Goal: Find specific page/section: Find specific page/section

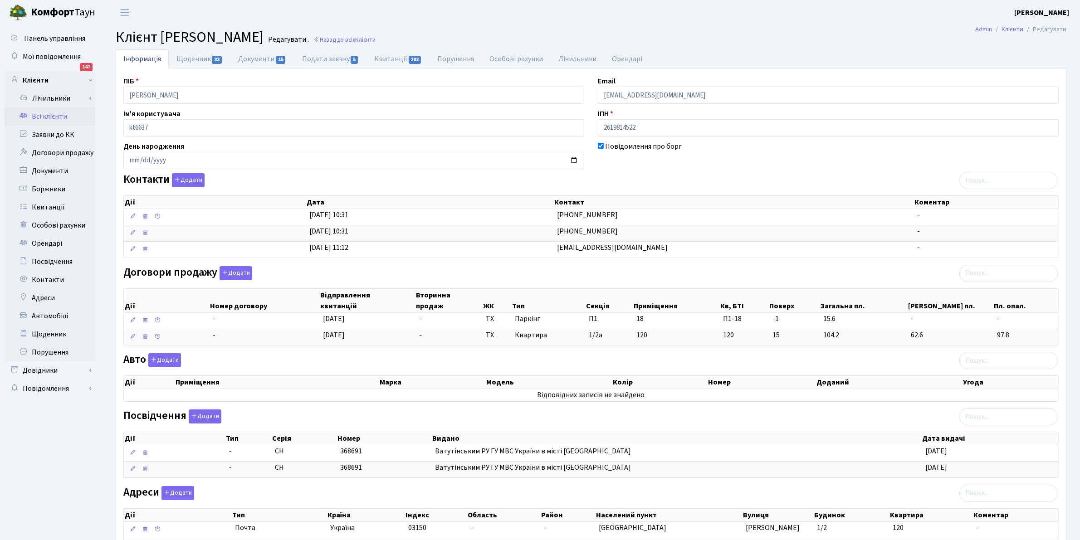
click at [58, 115] on link "Всі клієнти" at bounding box center [50, 117] width 91 height 18
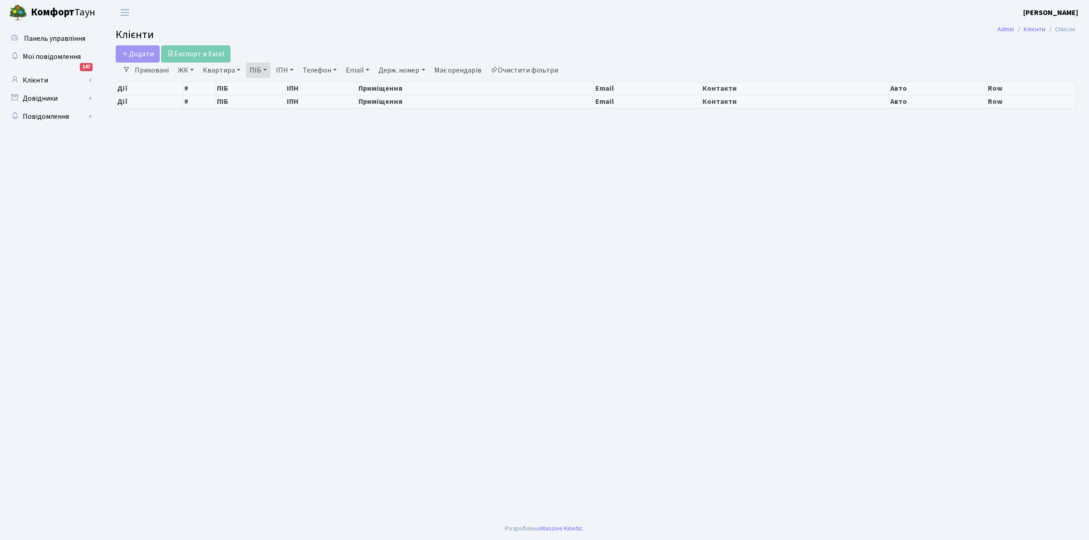
click at [216, 73] on link "Квартира" at bounding box center [221, 70] width 45 height 15
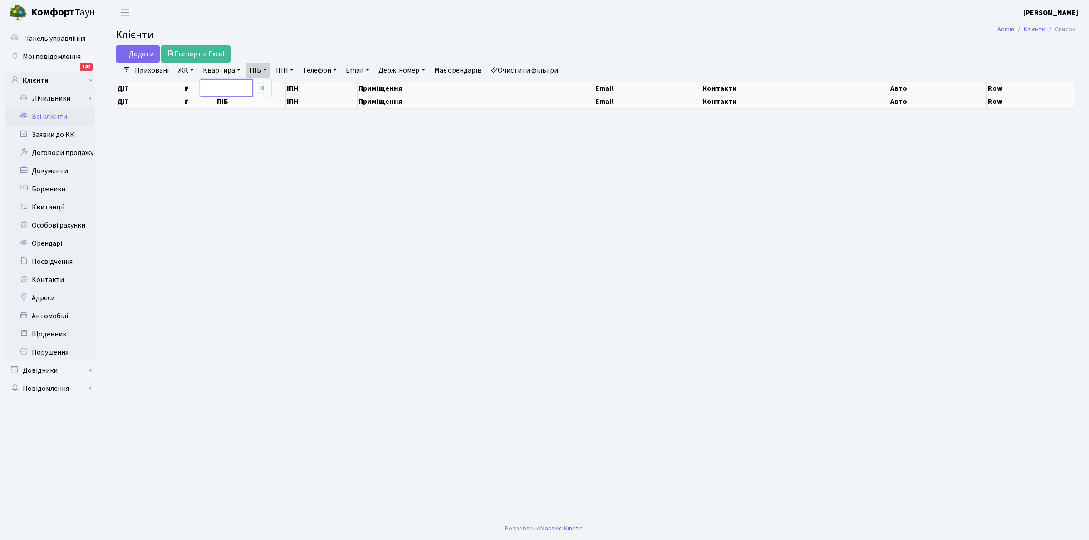
select select "25"
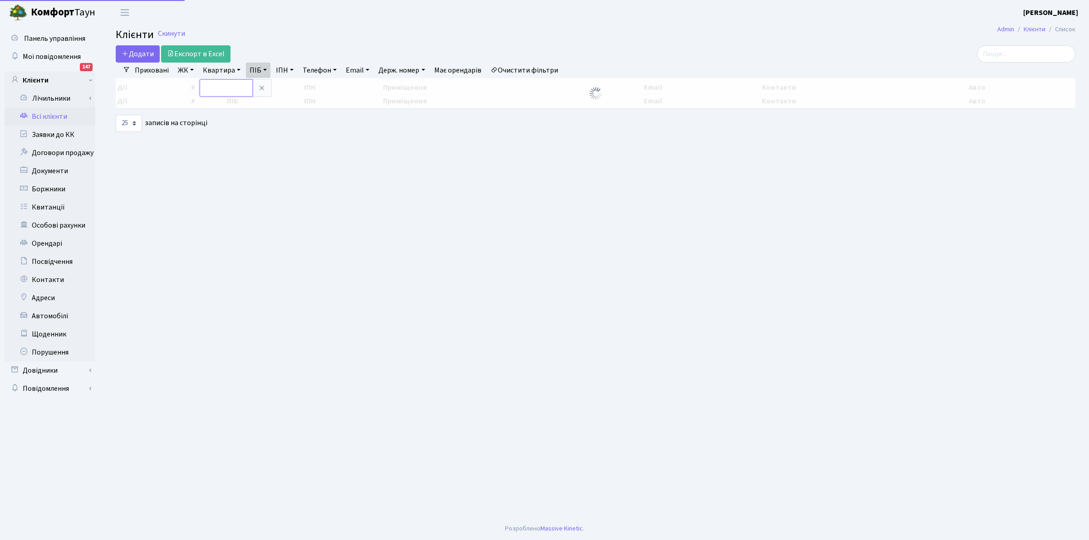
drag, startPoint x: 226, startPoint y: 88, endPoint x: 230, endPoint y: 84, distance: 5.5
click at [226, 88] on input "text" at bounding box center [226, 87] width 53 height 17
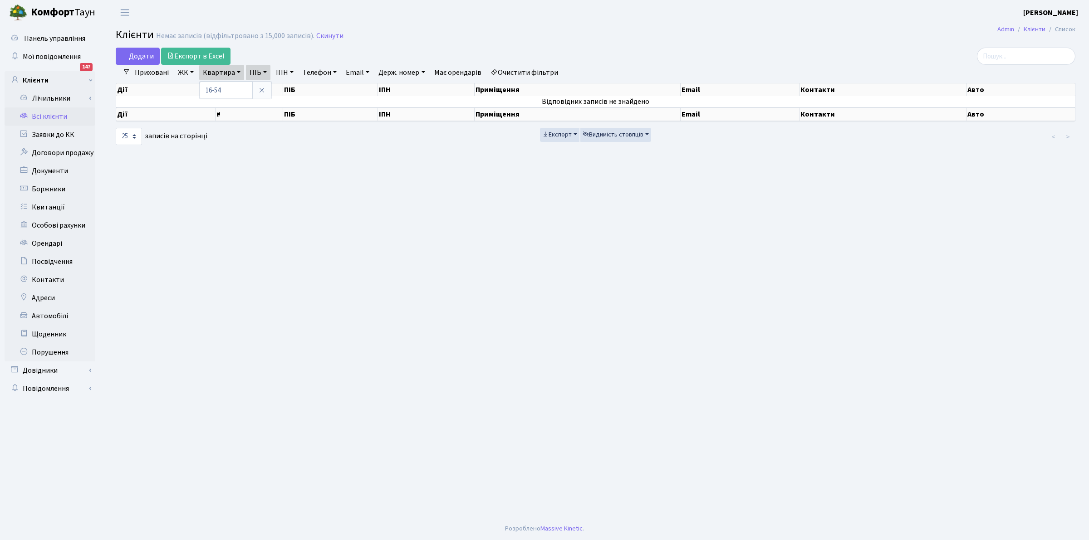
click at [375, 22] on header "Комфорт Таун Клишко І. В. Мій обліковий запис Вийти" at bounding box center [544, 12] width 1089 height 25
click at [220, 70] on link "Квартира" at bounding box center [221, 72] width 45 height 15
type input "1"
click at [267, 76] on link "ПІБ" at bounding box center [258, 72] width 25 height 15
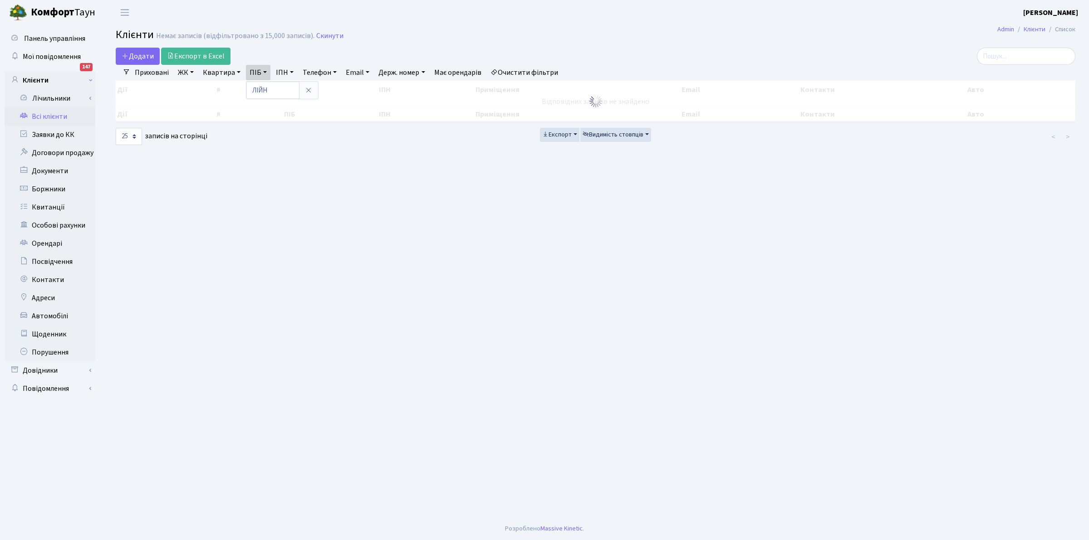
drag, startPoint x: 531, startPoint y: 65, endPoint x: 529, endPoint y: 71, distance: 6.3
click at [530, 66] on link "Очистити фільтри" at bounding box center [524, 72] width 75 height 15
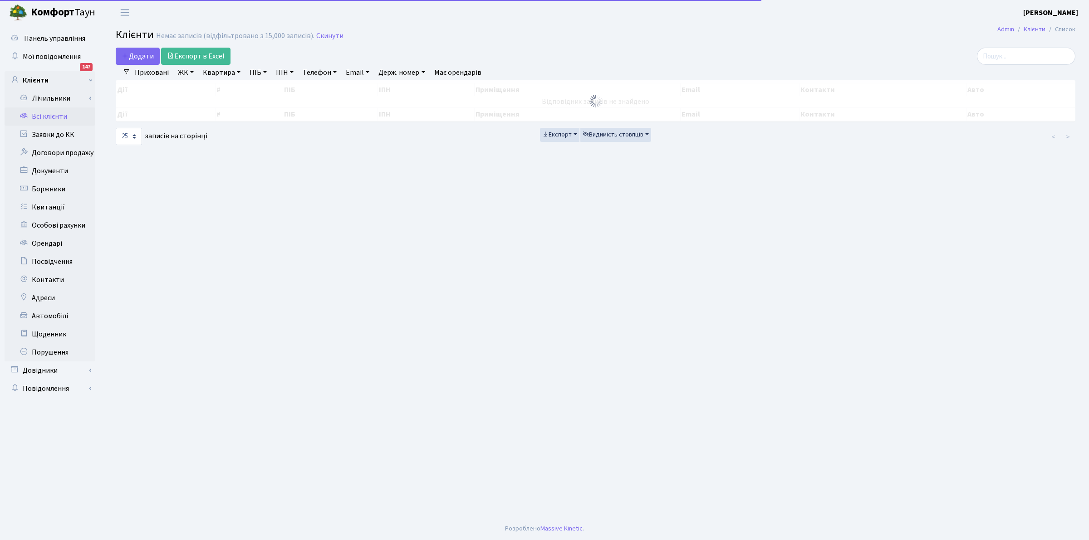
click at [529, 71] on li "Очистити фільтри" at bounding box center [524, 72] width 75 height 15
click at [314, 34] on div "Немає записів (відфільтровано з 15,000 записів)." at bounding box center [235, 36] width 158 height 9
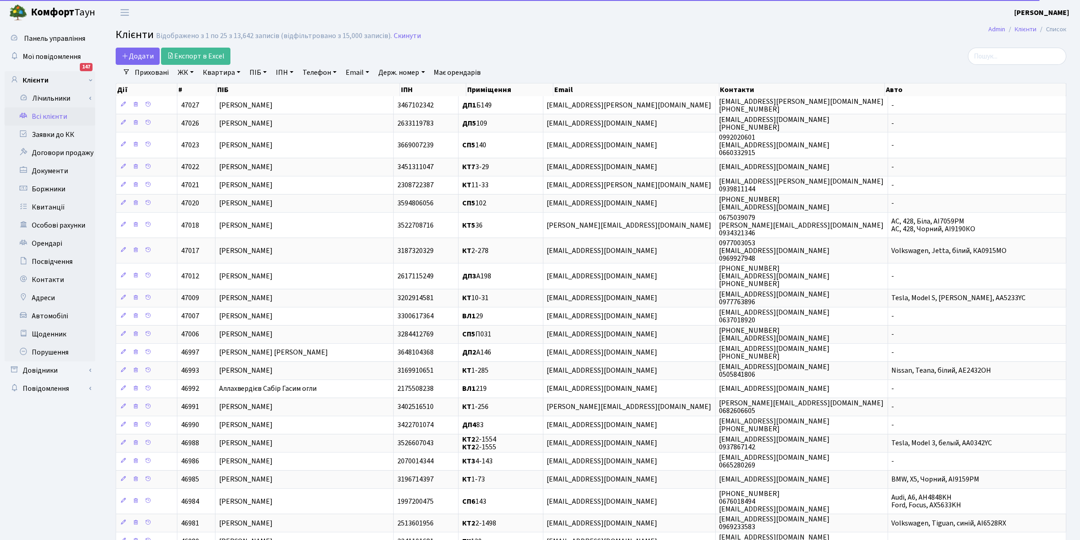
click at [253, 72] on link "ПІБ" at bounding box center [258, 72] width 25 height 15
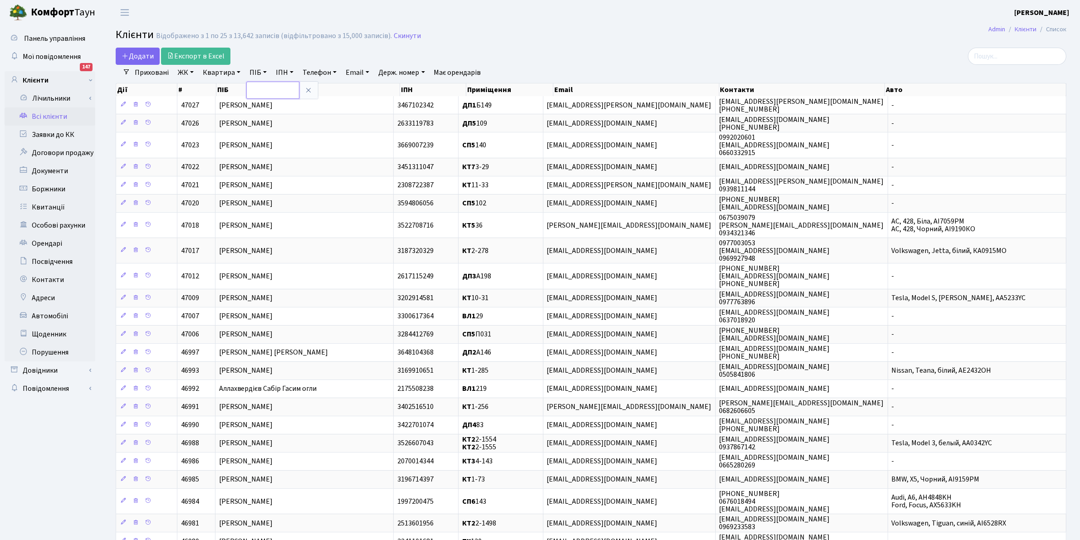
click at [267, 92] on input "text" at bounding box center [272, 90] width 53 height 17
type input "ВИШНЕВСЬ"
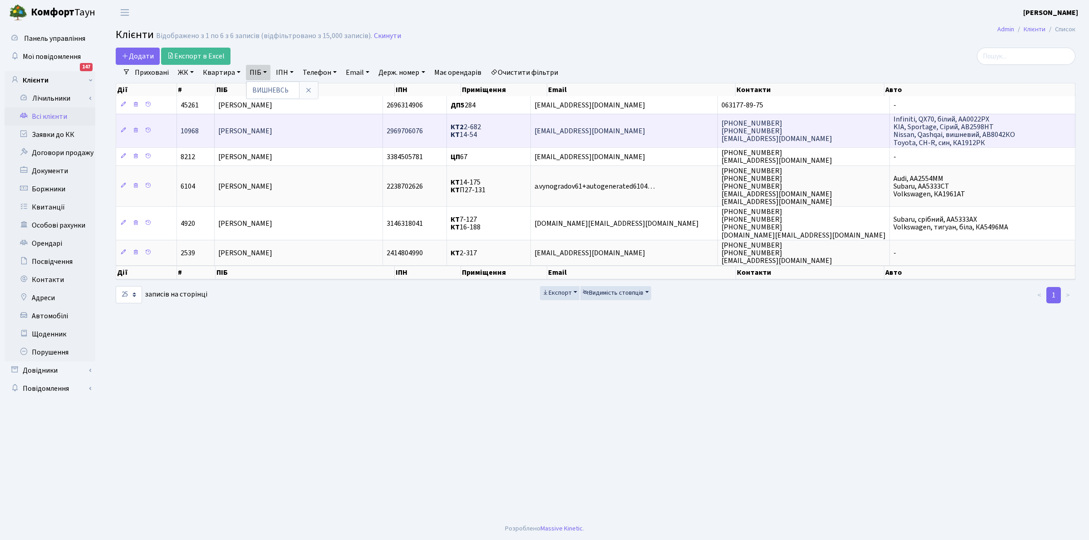
click at [272, 133] on span "Вишневський Ігор Миколайович" at bounding box center [245, 131] width 54 height 10
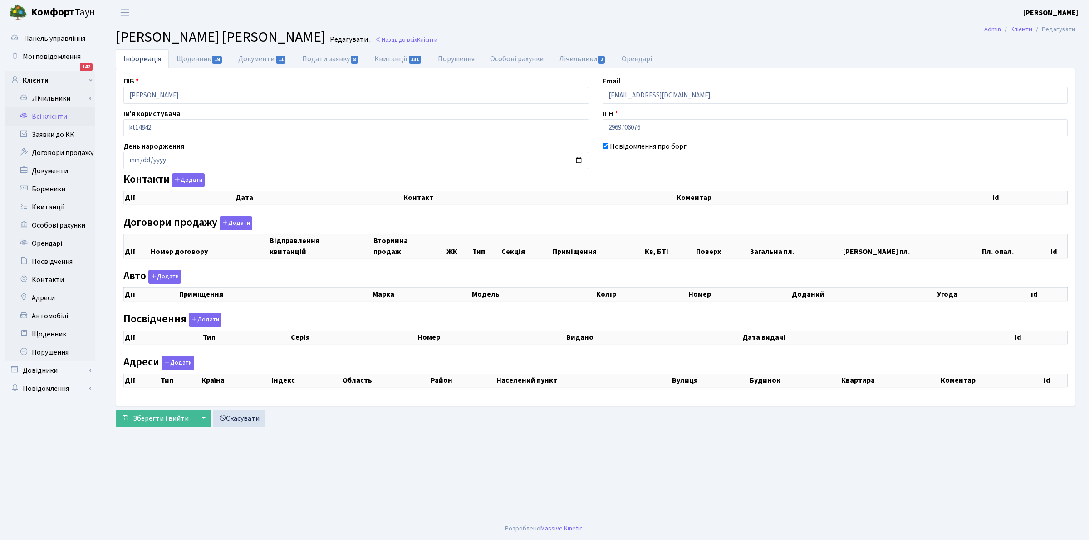
click at [437, 279] on div "Авто Додати Дії Приміщення Марка Модель Колір" at bounding box center [596, 289] width 958 height 39
click at [564, 395] on div "Дії Тип Країна Індекс Область Район" at bounding box center [596, 382] width 958 height 25
checkbox input "true"
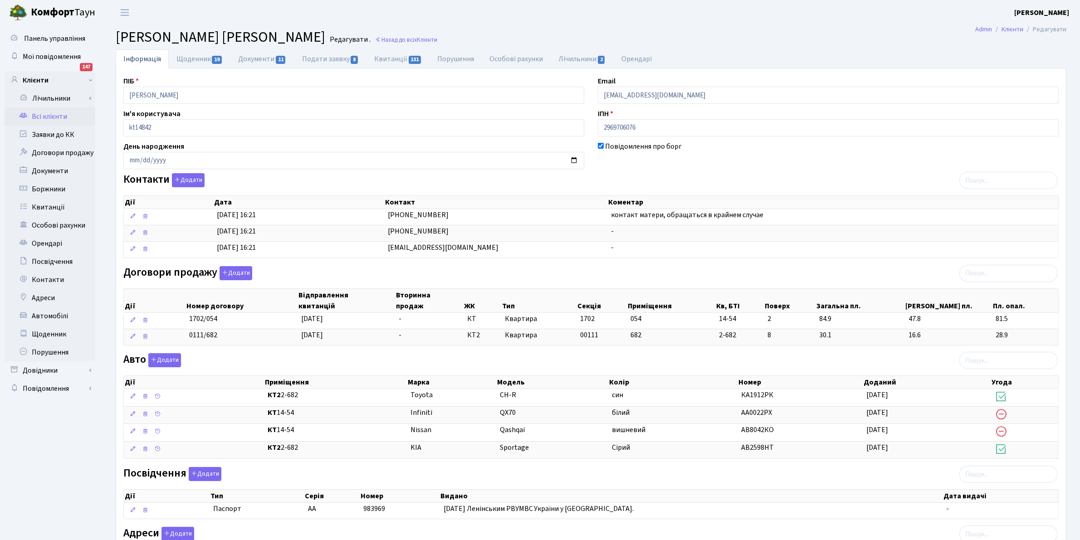
click at [53, 119] on link "Всі клієнти" at bounding box center [50, 117] width 91 height 18
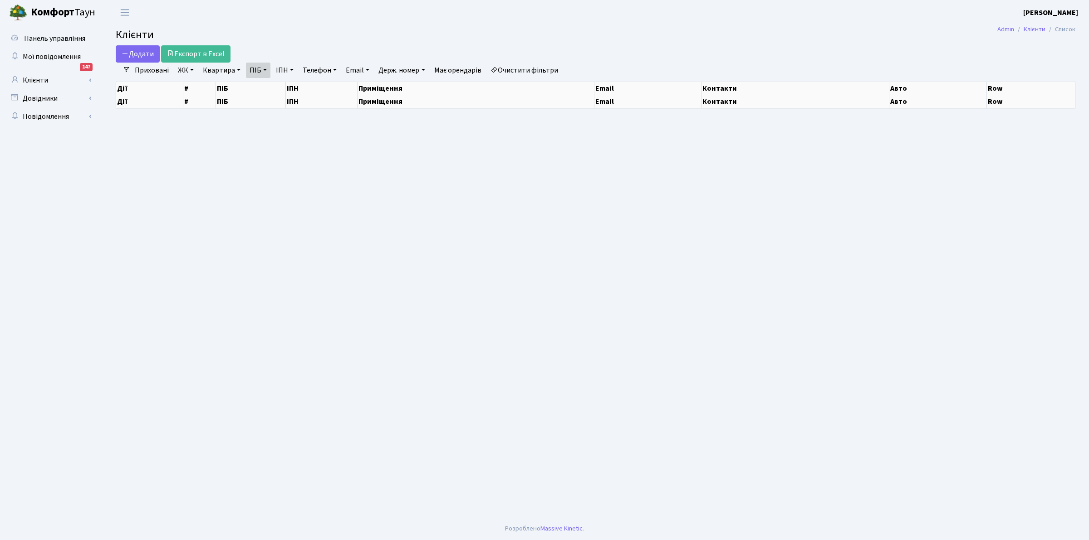
click at [522, 69] on link "Очистити фільтри" at bounding box center [524, 70] width 75 height 15
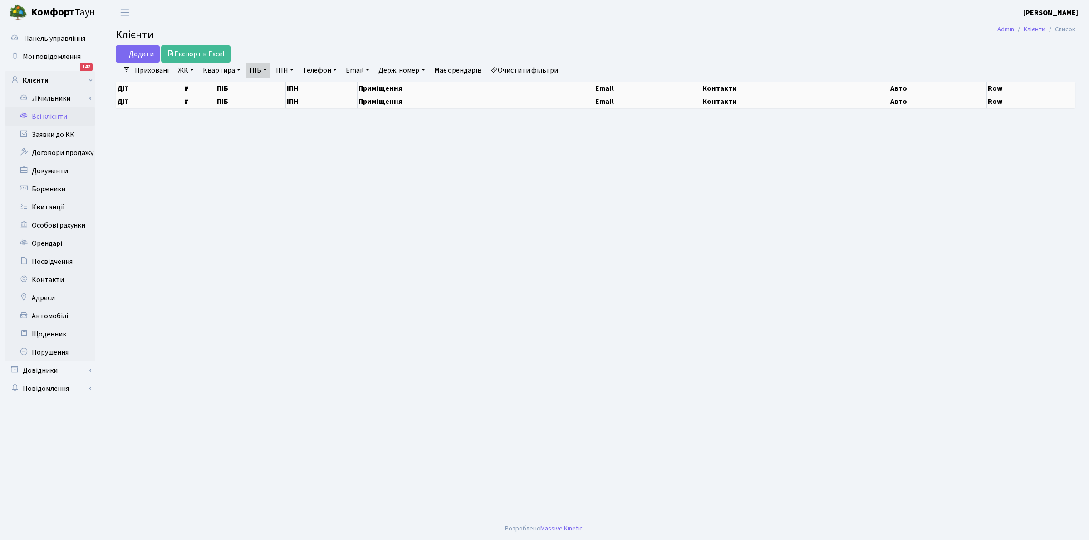
select select "25"
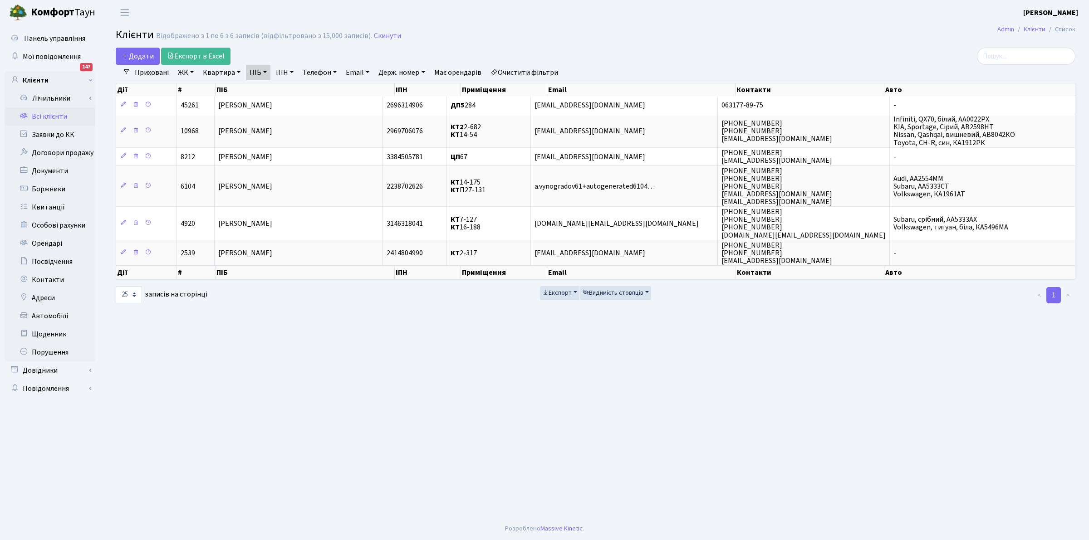
click at [256, 71] on link "ПІБ" at bounding box center [258, 72] width 25 height 15
type input "Ь"
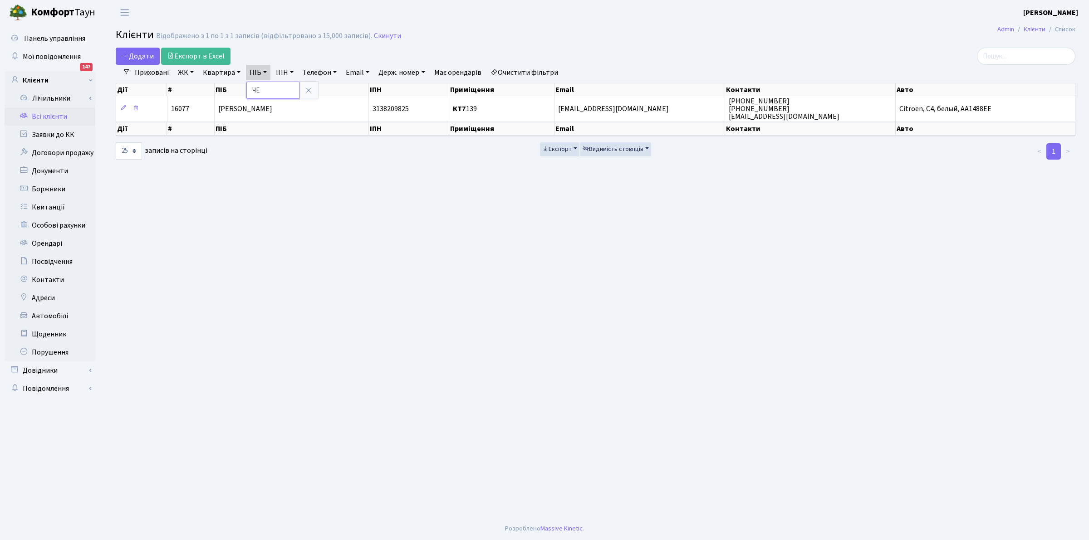
type input "Ч"
type input "ОЛІЙНИК"
